Goal: Obtain resource: Download file/media

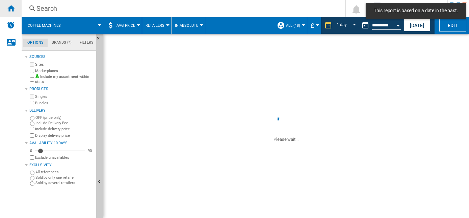
click at [12, 8] on ng-md-icon "Home" at bounding box center [11, 8] width 8 height 8
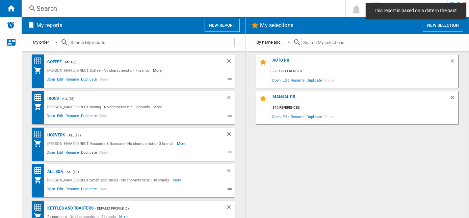
click at [285, 82] on span "Edit" at bounding box center [286, 79] width 8 height 9
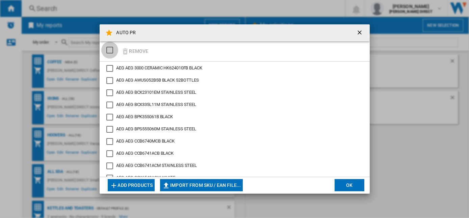
click at [108, 53] on div "SELECTIONS.EDITION_POPUP.SELECT_DESELECT" at bounding box center [109, 50] width 7 height 7
click at [108, 50] on div "SELECTIONS.EDITION_POPUP.SELECT_DESELECT" at bounding box center [109, 50] width 7 height 7
click at [111, 50] on div "SELECTIONS.EDITION_POPUP.SELECT_DESELECT" at bounding box center [109, 50] width 7 height 7
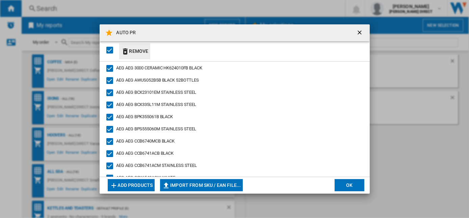
click at [138, 50] on button "Remove" at bounding box center [134, 51] width 31 height 16
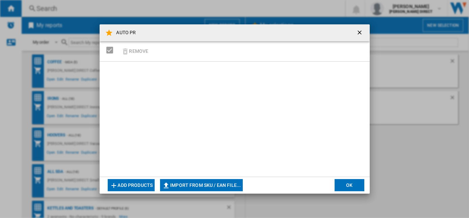
click at [231, 186] on button "Import from SKU / EAN file..." at bounding box center [201, 185] width 83 height 12
type input "**********"
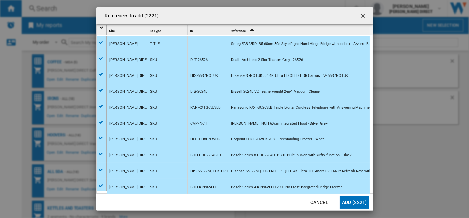
click at [353, 201] on button "Add (2221)" at bounding box center [355, 202] width 30 height 12
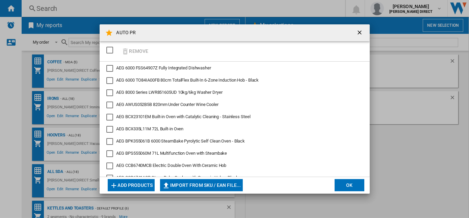
click at [342, 184] on button "OK" at bounding box center [350, 185] width 30 height 12
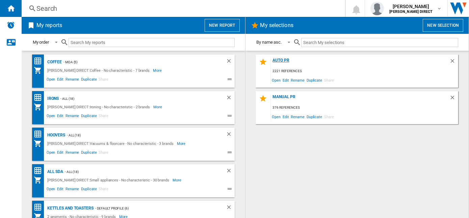
click at [284, 61] on div "AUTO PR" at bounding box center [360, 62] width 179 height 9
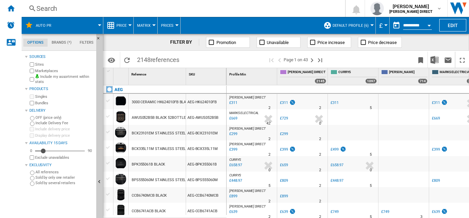
click at [346, 26] on span "Default profile (6)" at bounding box center [351, 25] width 36 height 4
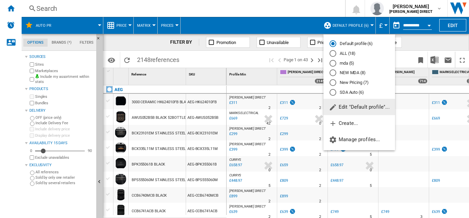
click at [353, 80] on md-radio-button "New Pricing (7)" at bounding box center [359, 82] width 59 height 6
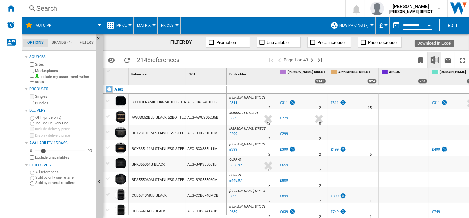
click at [437, 59] on img "Download in Excel" at bounding box center [435, 60] width 8 height 8
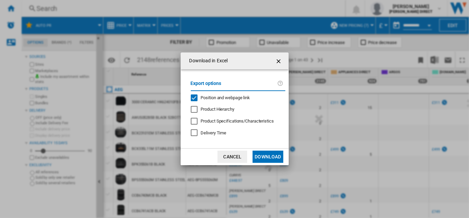
click at [206, 101] on div "Export options Position and webpage link Product Hierarchy Product Specificatio…" at bounding box center [237, 108] width 101 height 65
click at [207, 100] on div "Export options Position and webpage link Product Hierarchy Product Specificatio…" at bounding box center [237, 108] width 101 height 65
click at [215, 98] on span "Position and webpage link" at bounding box center [225, 97] width 49 height 5
click at [263, 158] on button "Download" at bounding box center [268, 156] width 30 height 12
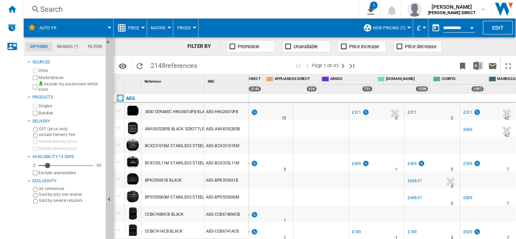
scroll to position [0, 115]
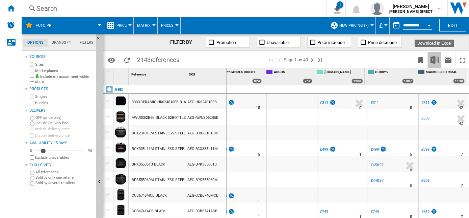
click at [435, 60] on img "Download in Excel" at bounding box center [435, 60] width 8 height 8
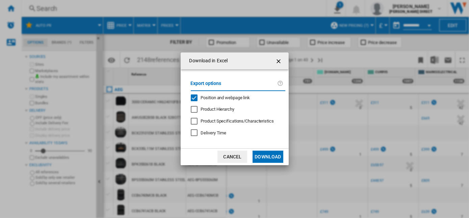
click at [222, 95] on div "Export options Position and webpage link Product Hierarchy Product Specificatio…" at bounding box center [237, 108] width 101 height 65
drag, startPoint x: 222, startPoint y: 95, endPoint x: 223, endPoint y: 99, distance: 4.5
click at [223, 99] on span "Position and webpage link" at bounding box center [225, 97] width 49 height 5
click at [268, 158] on button "Download" at bounding box center [268, 156] width 30 height 12
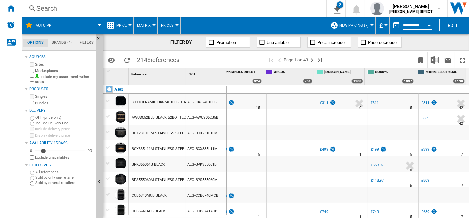
drag, startPoint x: 132, startPoint y: 45, endPoint x: 69, endPoint y: 59, distance: 64.1
click at [132, 45] on div "FILTER BY Promotion Unavailable Price increase Price decrease" at bounding box center [286, 42] width 366 height 17
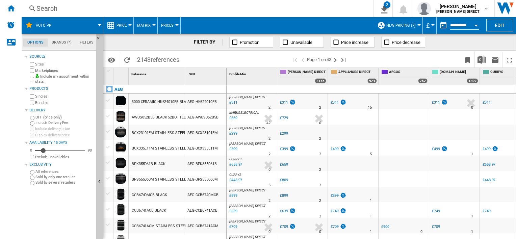
click at [469, 61] on img "Download in Excel" at bounding box center [482, 60] width 8 height 8
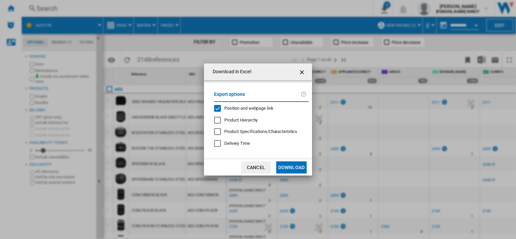
click at [217, 109] on div "Position and webpage link" at bounding box center [217, 108] width 7 height 7
click at [285, 168] on button "Download" at bounding box center [291, 167] width 30 height 12
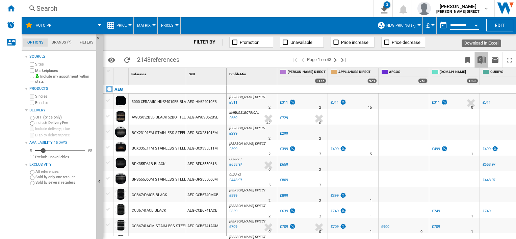
click at [469, 57] on img "Download in Excel" at bounding box center [482, 60] width 8 height 8
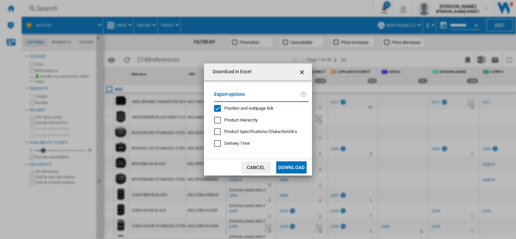
click at [252, 109] on span "Position and webpage link" at bounding box center [248, 108] width 49 height 5
click at [289, 169] on button "Download" at bounding box center [291, 167] width 30 height 12
